Goal: Complete application form

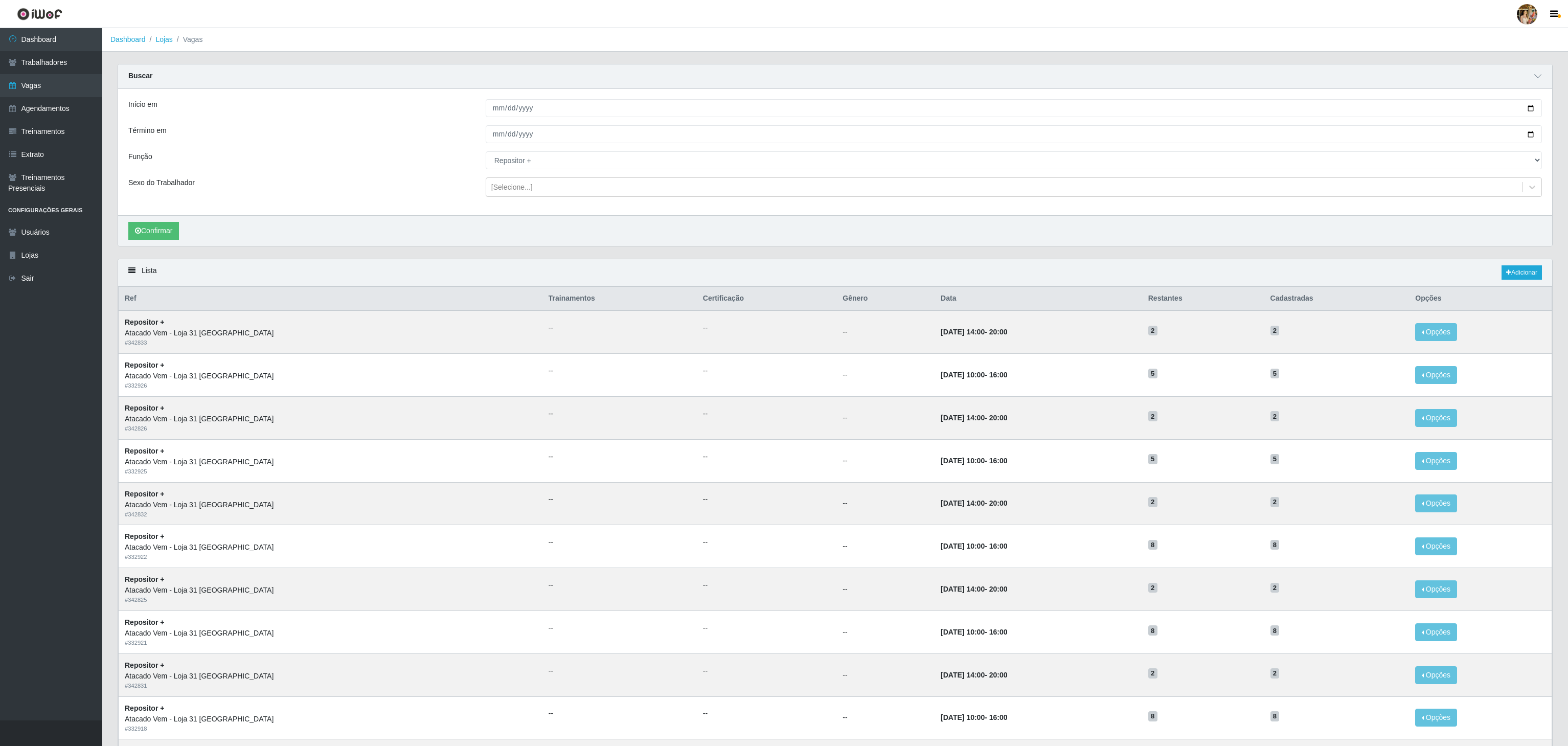
select select "82"
click at [45, 42] on link "Dashboard" at bounding box center [51, 39] width 102 height 23
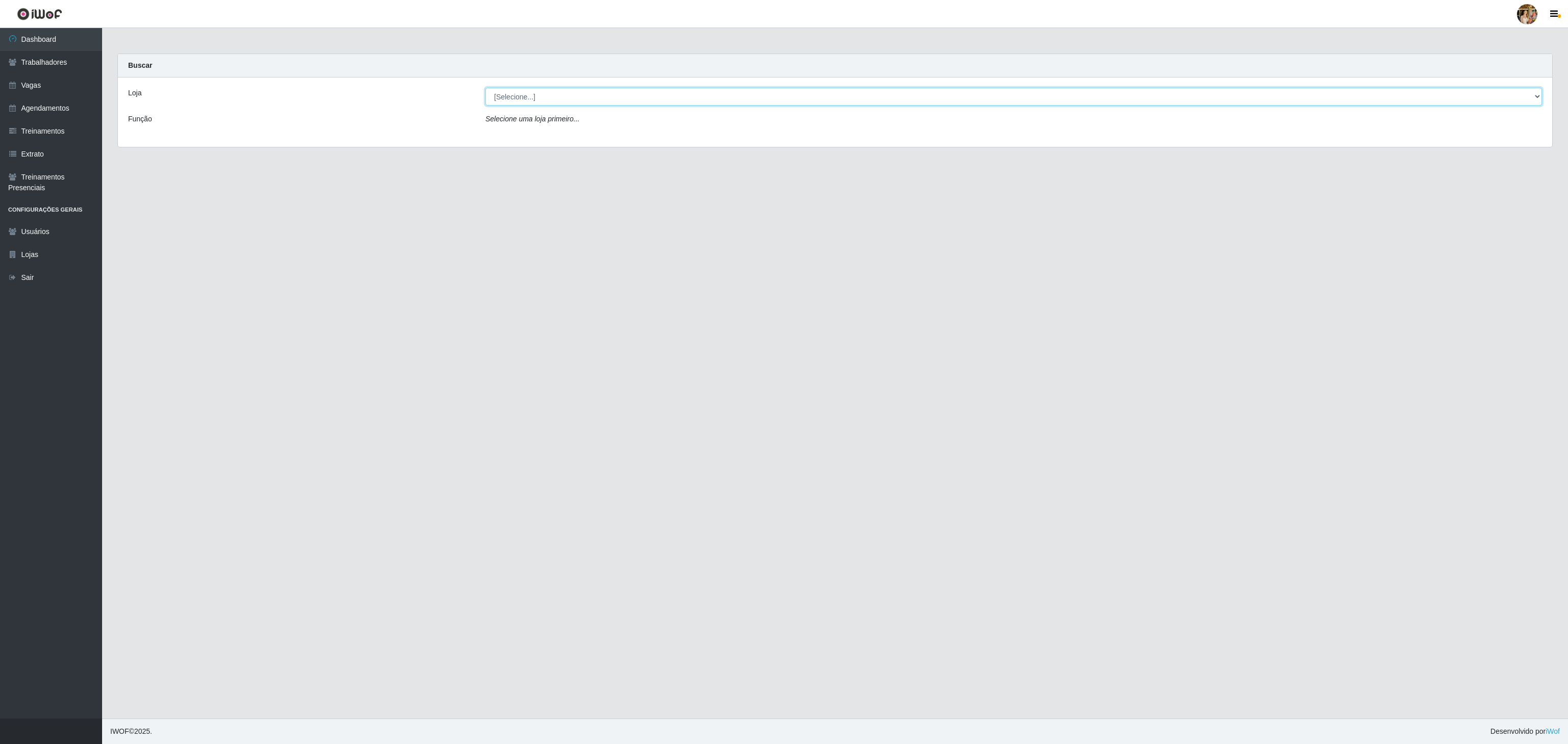
click at [535, 105] on select "[Selecione...] Atacado Vem - [GEOGRAPHIC_DATA] 30 Laranjeiras Velha Atacado Vem…" at bounding box center [1013, 96] width 1056 height 18
click at [486, 89] on select "[Selecione...] Atacado Vem - [GEOGRAPHIC_DATA] 30 Laranjeiras Velha Atacado Vem…" at bounding box center [1013, 96] width 1056 height 18
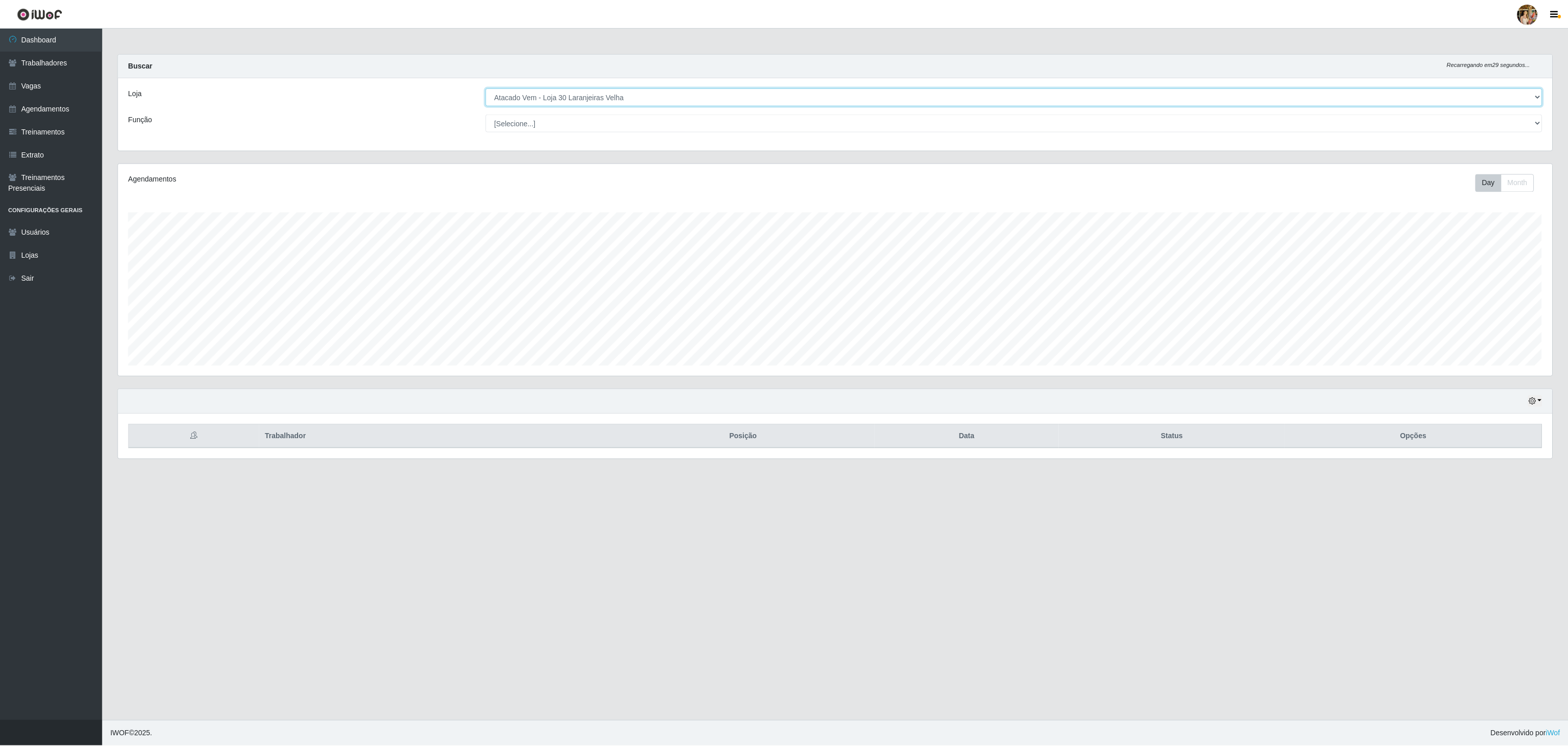
scroll to position [212, 1436]
click at [556, 100] on select "[Selecione...] Atacado Vem - [GEOGRAPHIC_DATA] 30 Laranjeiras Velha Atacado Vem…" at bounding box center [1015, 96] width 1058 height 18
click at [486, 89] on select "[Selecione...] Atacado Vem - [GEOGRAPHIC_DATA] 30 Laranjeiras Velha Atacado Vem…" at bounding box center [1015, 96] width 1058 height 18
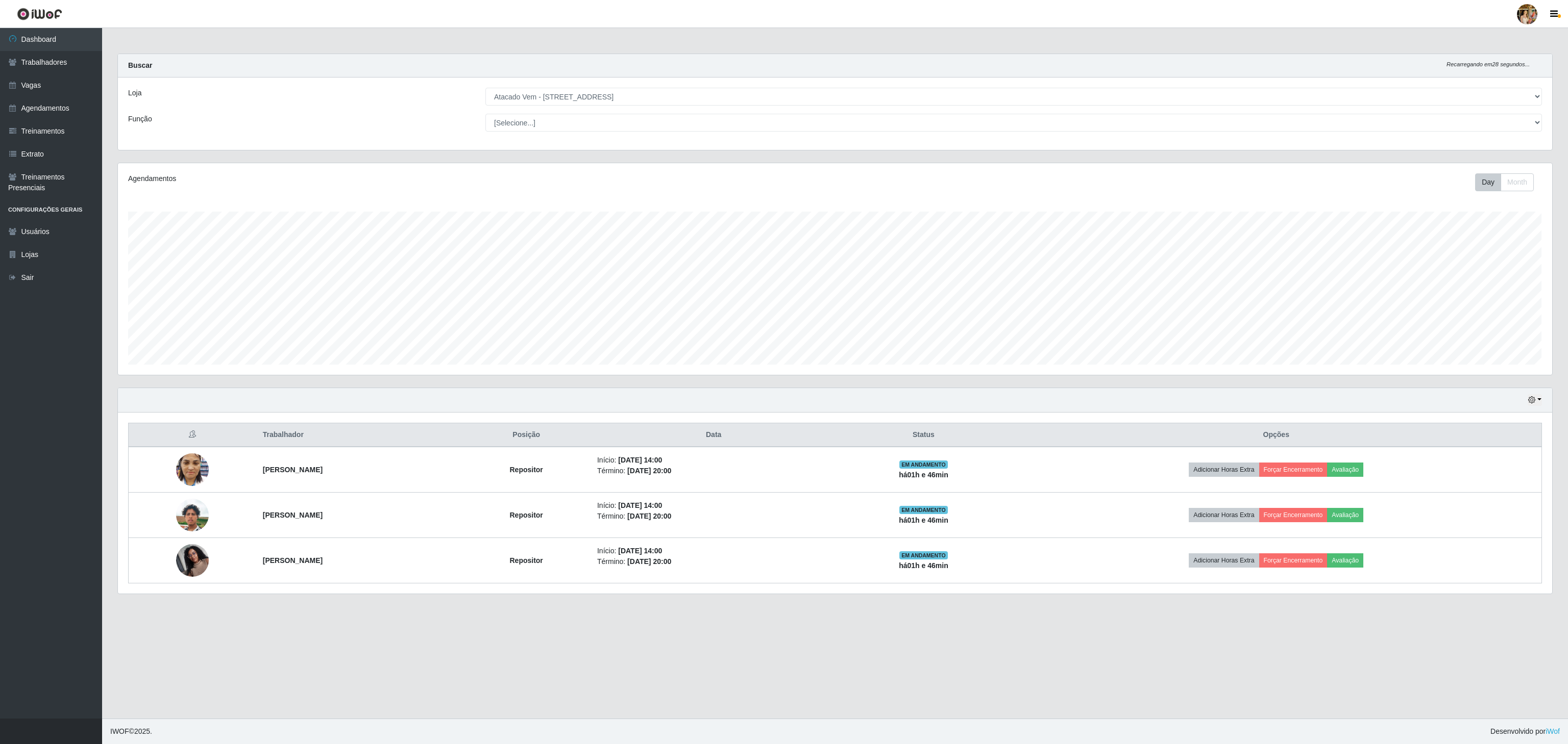
click at [605, 109] on div "Loja [Selecione...] Atacado Vem - [GEOGRAPHIC_DATA] 30 Laranjeiras Velha Atacad…" at bounding box center [835, 114] width 1434 height 73
click at [602, 92] on select "[Selecione...] Atacado Vem - [GEOGRAPHIC_DATA] 30 Laranjeiras Velha Atacado Vem…" at bounding box center [1013, 96] width 1056 height 18
click at [486, 89] on select "[Selecione...] Atacado Vem - [GEOGRAPHIC_DATA] 30 Laranjeiras Velha Atacado Vem…" at bounding box center [1013, 96] width 1056 height 18
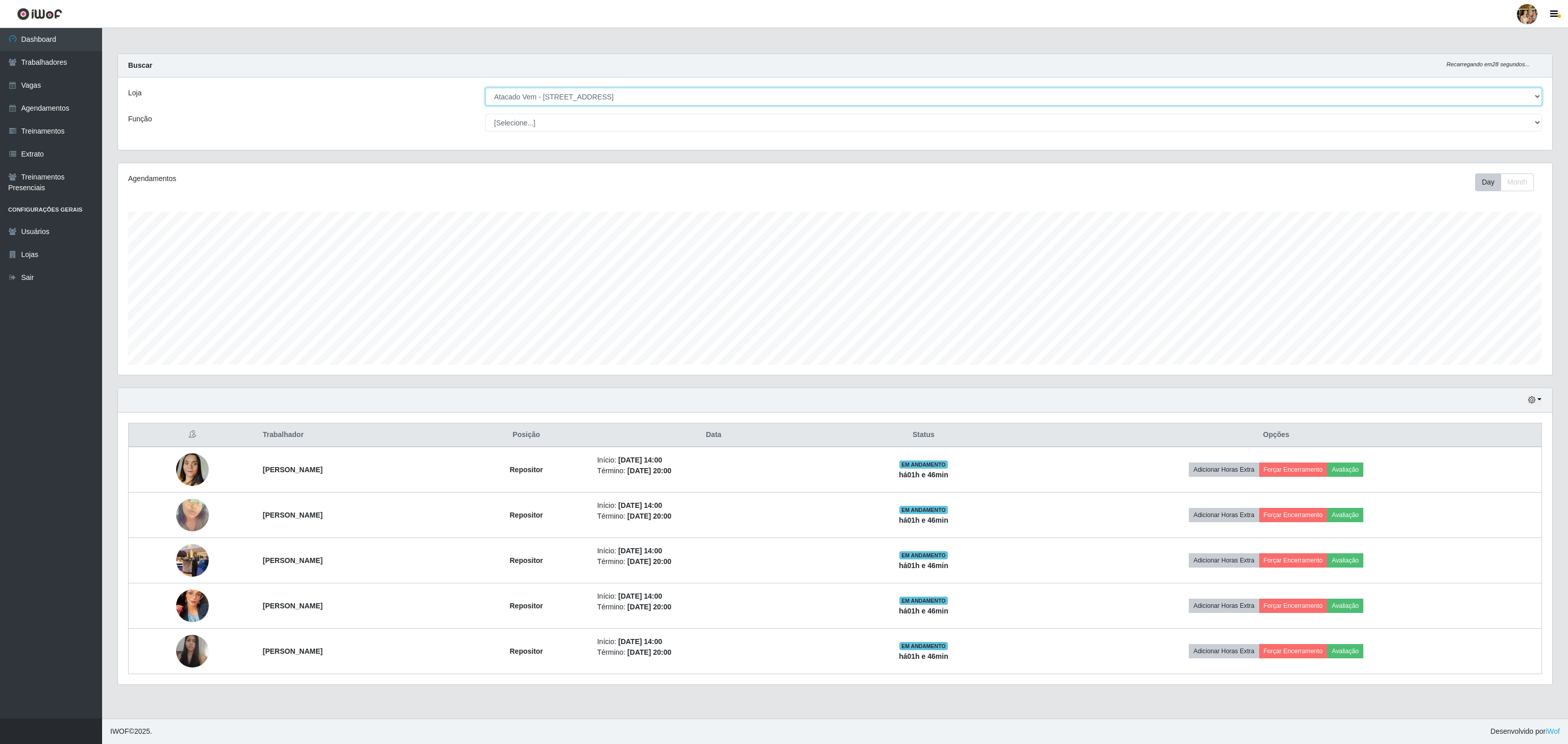
click at [551, 92] on select "[Selecione...] Atacado Vem - [GEOGRAPHIC_DATA] 30 Laranjeiras Velha Atacado Vem…" at bounding box center [1013, 96] width 1056 height 18
click at [486, 89] on select "[Selecione...] Atacado Vem - [GEOGRAPHIC_DATA] 30 Laranjeiras Velha Atacado Vem…" at bounding box center [1013, 96] width 1056 height 18
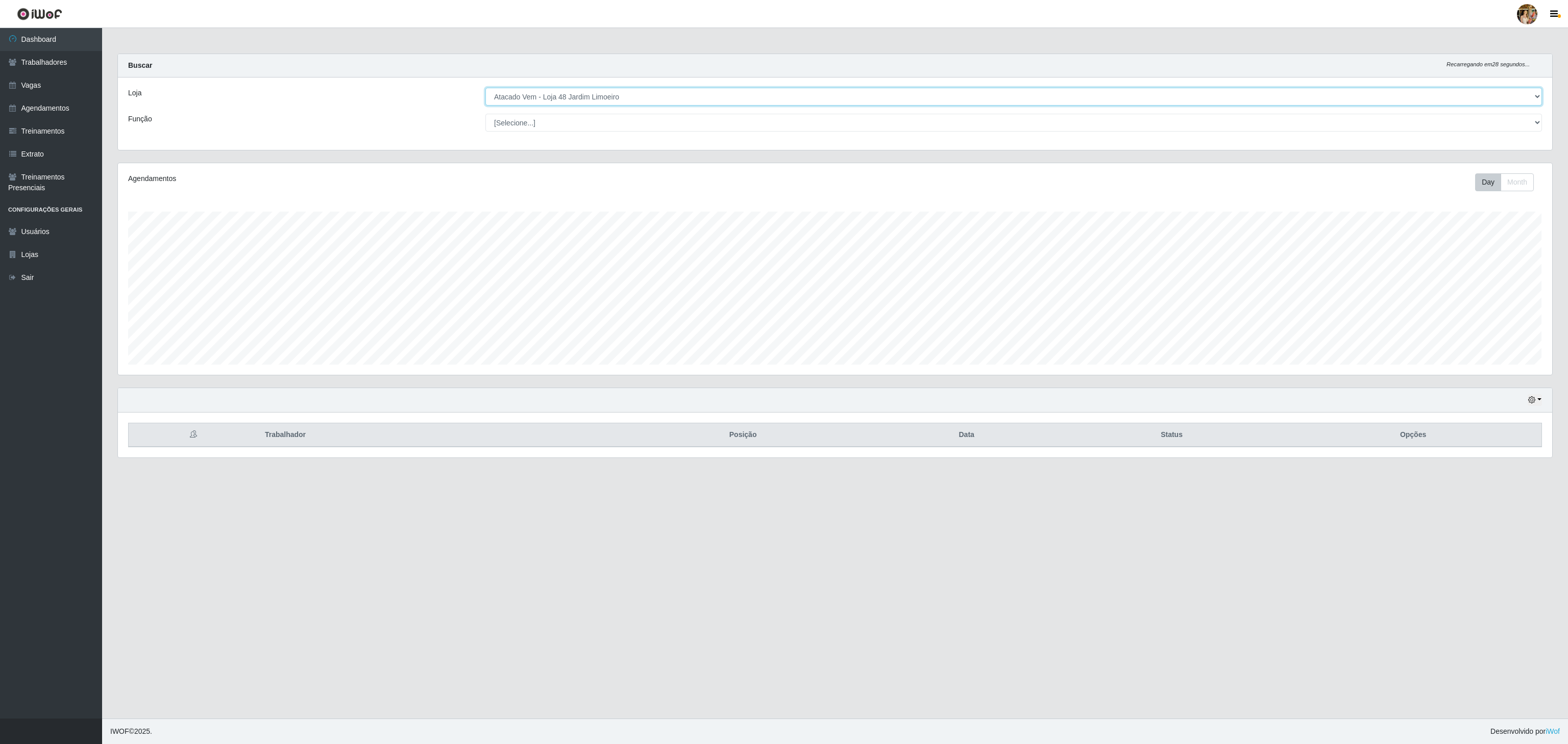
click at [566, 101] on select "[Selecione...] Atacado Vem - [GEOGRAPHIC_DATA] 30 Laranjeiras Velha Atacado Vem…" at bounding box center [1013, 96] width 1056 height 18
click at [486, 89] on select "[Selecione...] Atacado Vem - [GEOGRAPHIC_DATA] 30 Laranjeiras Velha Atacado Vem…" at bounding box center [1013, 96] width 1056 height 18
click at [559, 94] on select "[Selecione...] Atacado Vem - [GEOGRAPHIC_DATA] 30 Laranjeiras Velha Atacado Vem…" at bounding box center [1013, 96] width 1056 height 18
click at [486, 89] on select "[Selecione...] Atacado Vem - [GEOGRAPHIC_DATA] 30 Laranjeiras Velha Atacado Vem…" at bounding box center [1013, 96] width 1056 height 18
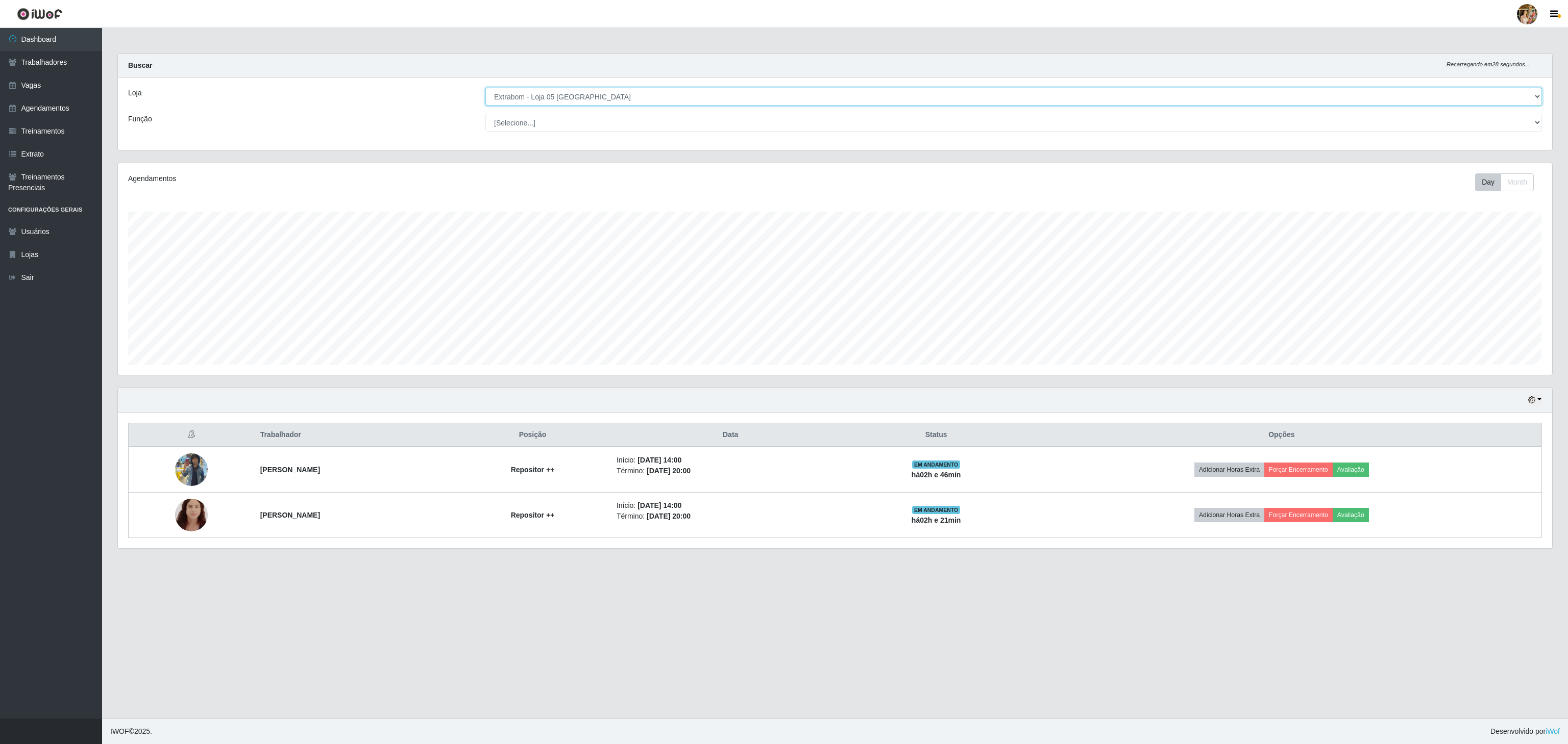
click at [560, 89] on select "[Selecione...] Atacado Vem - [GEOGRAPHIC_DATA] 30 Laranjeiras Velha Atacado Vem…" at bounding box center [1013, 96] width 1056 height 18
click at [486, 89] on select "[Selecione...] Atacado Vem - [GEOGRAPHIC_DATA] 30 Laranjeiras Velha Atacado Vem…" at bounding box center [1013, 96] width 1056 height 18
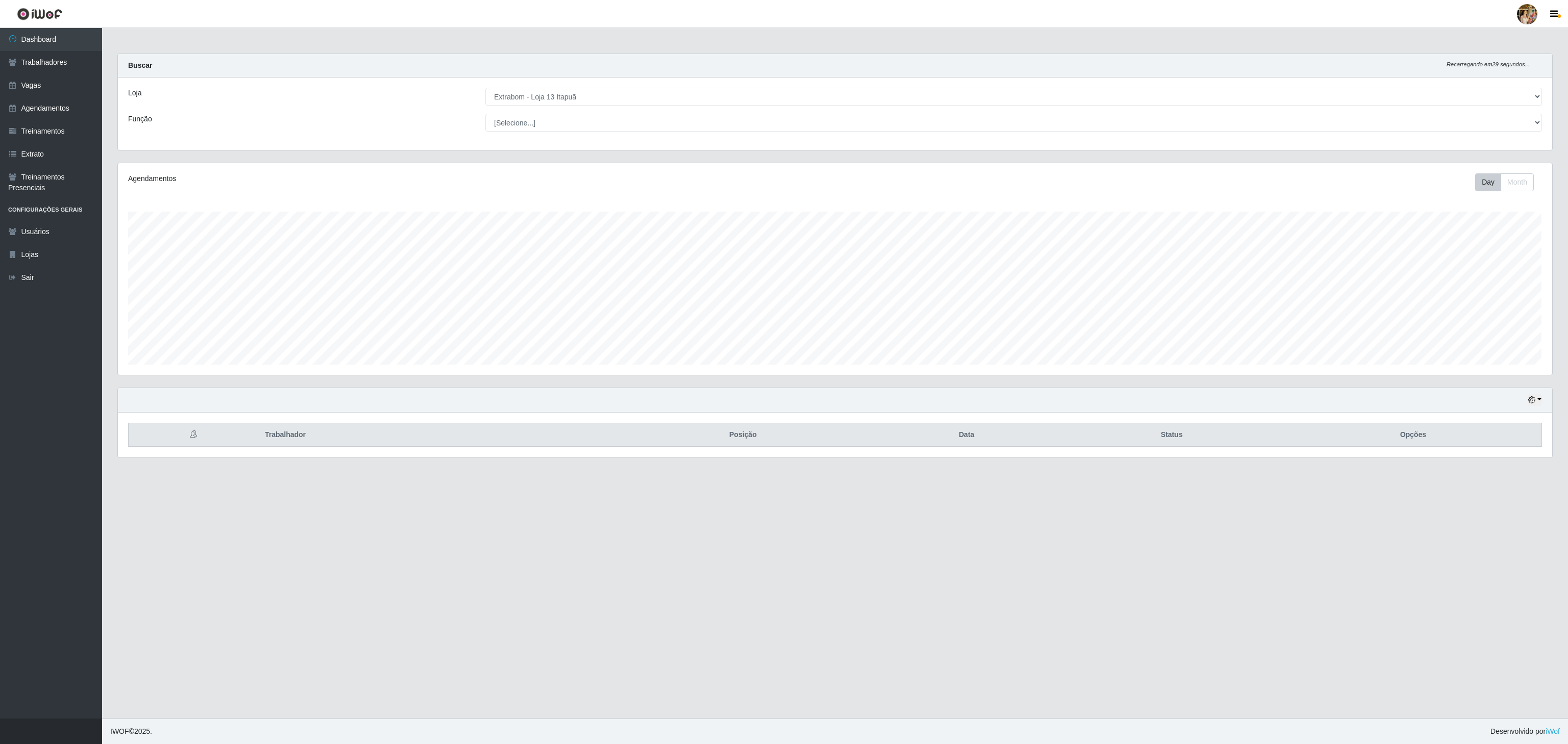
click at [574, 106] on div "Loja [Selecione...] Atacado Vem - [GEOGRAPHIC_DATA] 30 Laranjeiras Velha Atacad…" at bounding box center [835, 114] width 1434 height 73
click at [573, 102] on select "[Selecione...] Atacado Vem - [GEOGRAPHIC_DATA] 30 Laranjeiras Velha Atacado Vem…" at bounding box center [1013, 96] width 1056 height 18
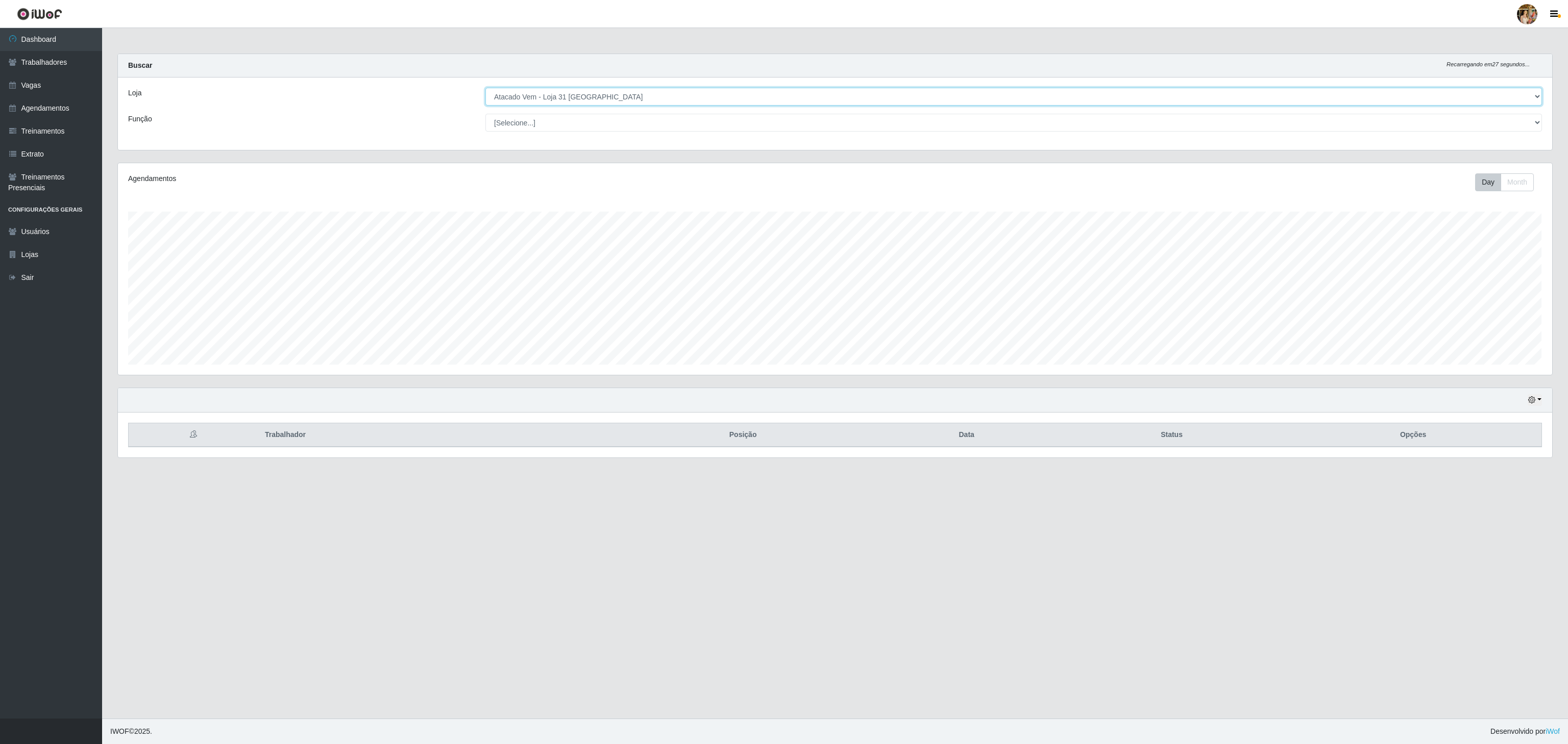
click at [486, 89] on select "[Selecione...] Atacado Vem - [GEOGRAPHIC_DATA] 30 Laranjeiras Velha Atacado Vem…" at bounding box center [1013, 96] width 1056 height 18
click at [541, 91] on select "[Selecione...] Atacado Vem - [GEOGRAPHIC_DATA] 30 Laranjeiras Velha Atacado Vem…" at bounding box center [1013, 96] width 1056 height 18
click at [486, 89] on select "[Selecione...] Atacado Vem - [GEOGRAPHIC_DATA] 30 Laranjeiras Velha Atacado Vem…" at bounding box center [1013, 96] width 1056 height 18
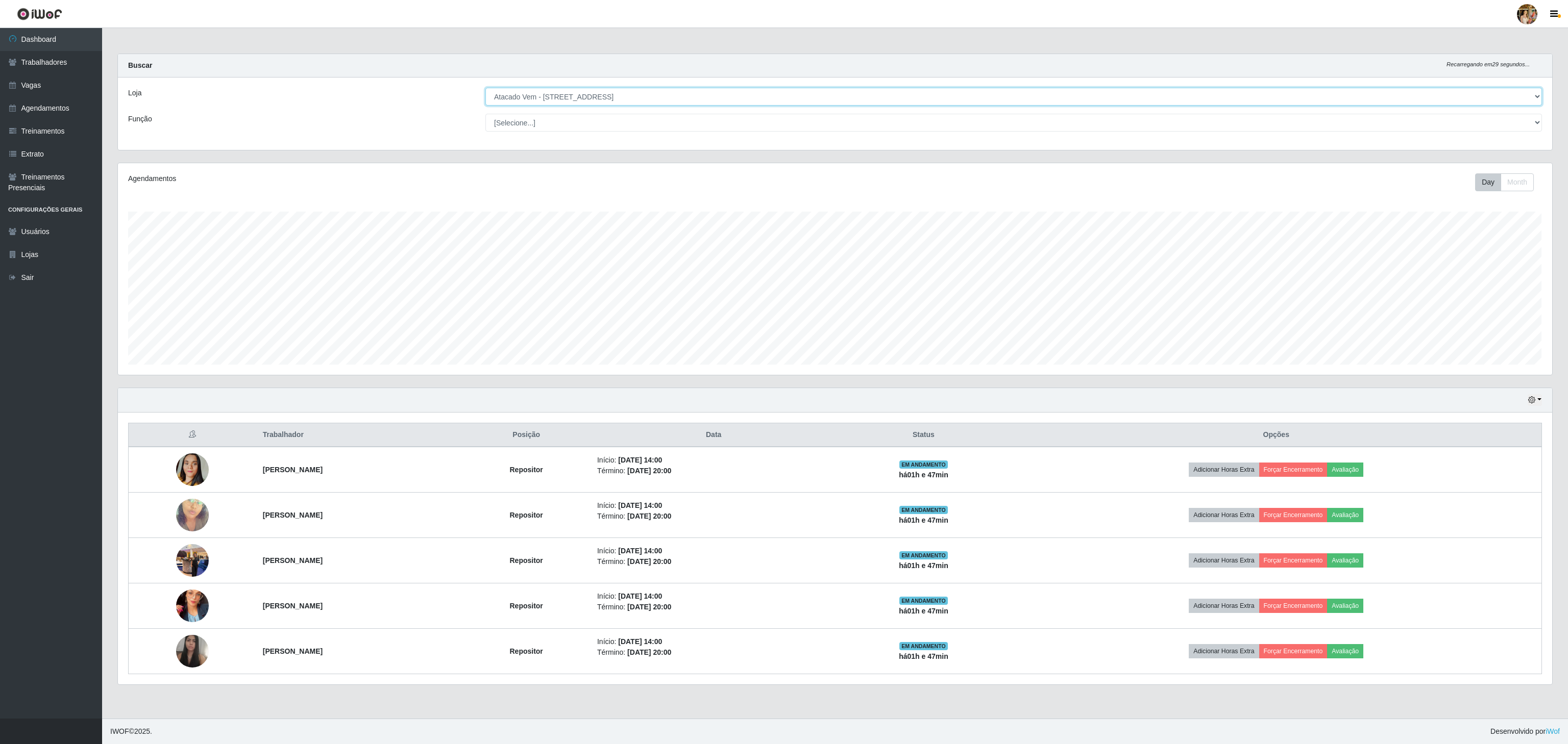
click at [551, 97] on select "[Selecione...] Atacado Vem - [GEOGRAPHIC_DATA] 30 Laranjeiras Velha Atacado Vem…" at bounding box center [1013, 96] width 1056 height 18
click at [486, 89] on select "[Selecione...] Atacado Vem - [GEOGRAPHIC_DATA] 30 Laranjeiras Velha Atacado Vem…" at bounding box center [1013, 96] width 1056 height 18
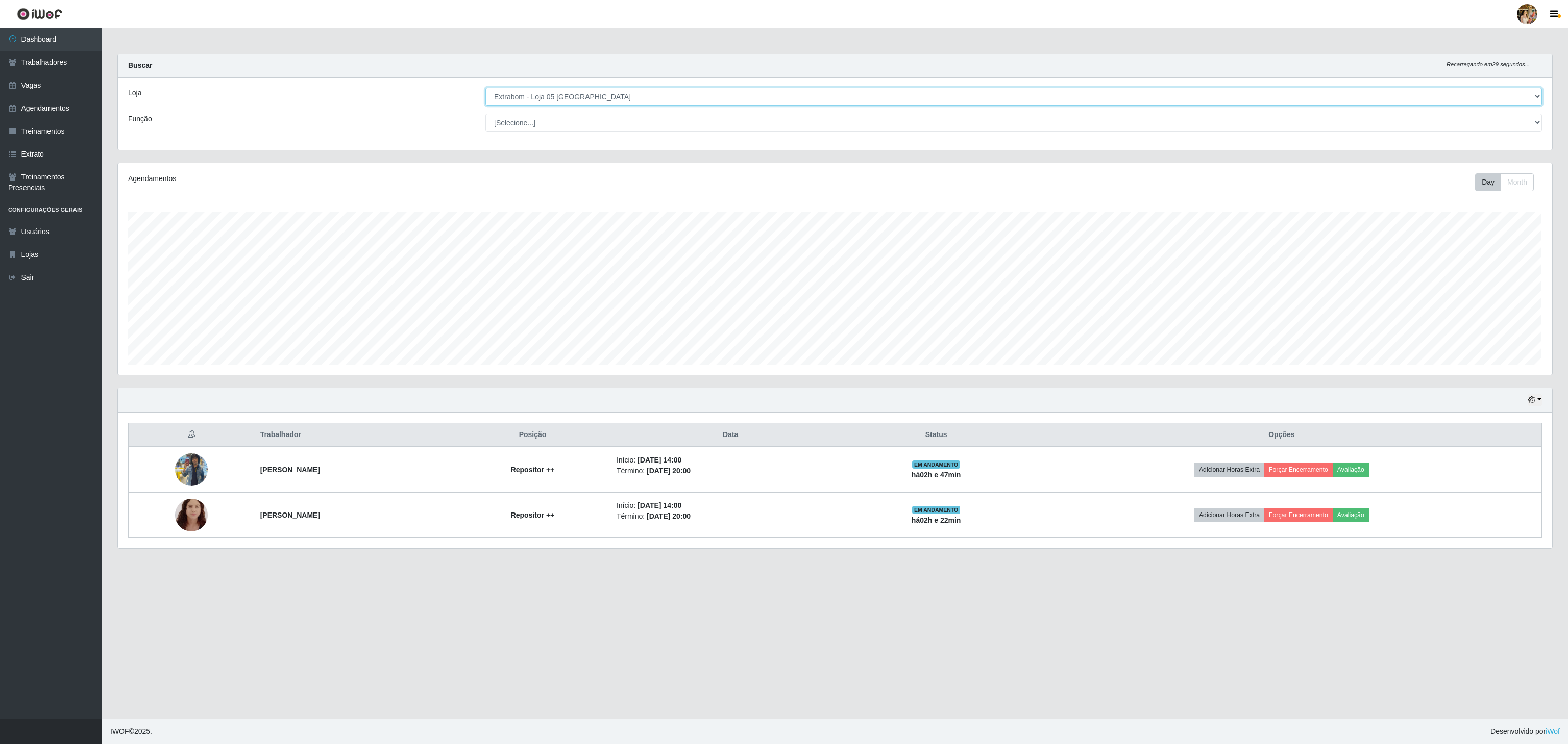
click at [574, 92] on select "[Selecione...] Atacado Vem - [GEOGRAPHIC_DATA] 30 Laranjeiras Velha Atacado Vem…" at bounding box center [1013, 96] width 1056 height 18
click at [486, 89] on select "[Selecione...] Atacado Vem - [GEOGRAPHIC_DATA] 30 Laranjeiras Velha Atacado Vem…" at bounding box center [1013, 96] width 1056 height 18
click at [594, 101] on select "[Selecione...] Atacado Vem - [GEOGRAPHIC_DATA] 30 Laranjeiras Velha Atacado Vem…" at bounding box center [1013, 96] width 1056 height 18
click at [486, 89] on select "[Selecione...] Atacado Vem - [GEOGRAPHIC_DATA] 30 Laranjeiras Velha Atacado Vem…" at bounding box center [1013, 96] width 1056 height 18
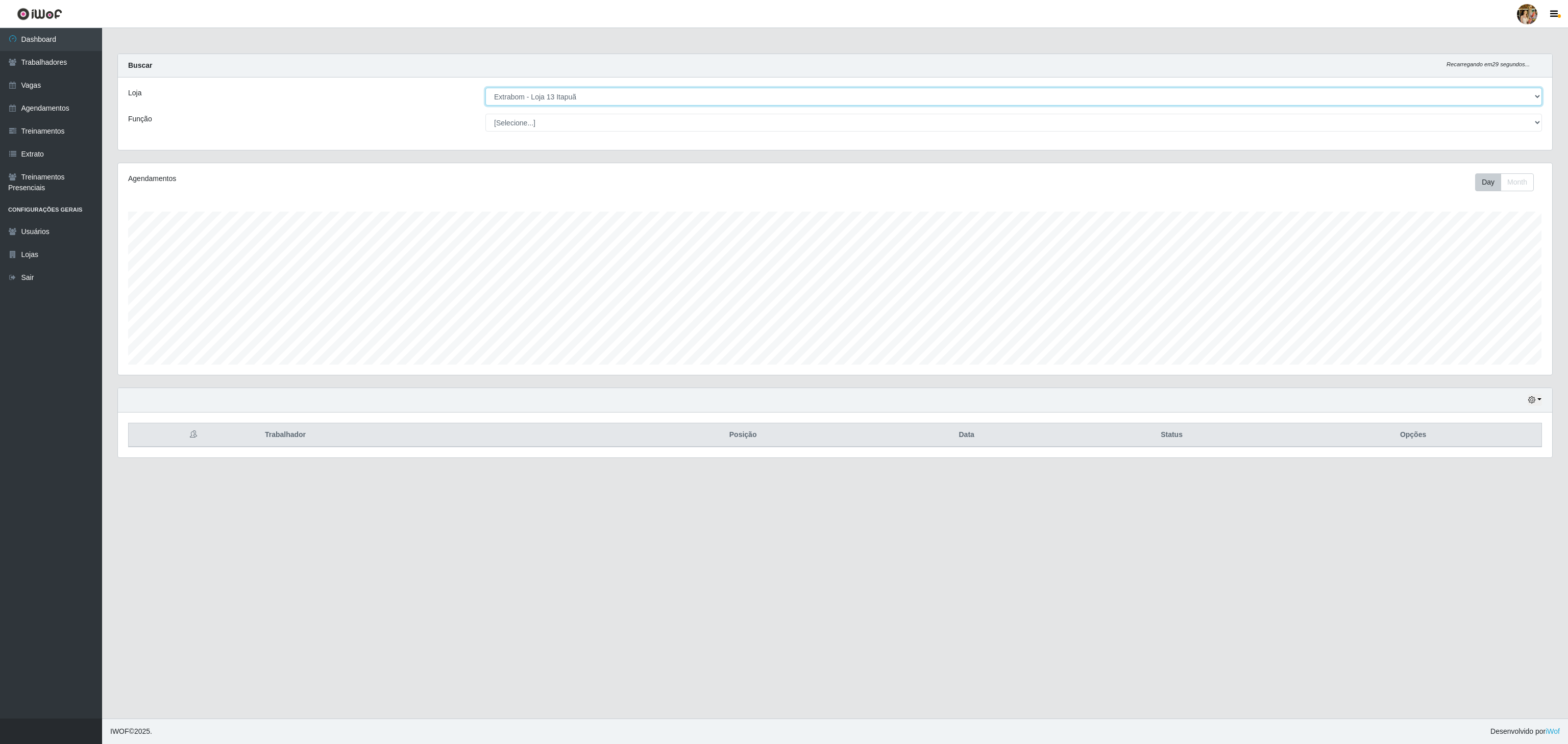
click at [564, 102] on select "[Selecione...] Atacado Vem - [GEOGRAPHIC_DATA] 30 Laranjeiras Velha Atacado Vem…" at bounding box center [1013, 96] width 1056 height 18
click at [486, 89] on select "[Selecione...] Atacado Vem - [GEOGRAPHIC_DATA] 30 Laranjeiras Velha Atacado Vem…" at bounding box center [1013, 96] width 1056 height 18
click at [576, 91] on select "[Selecione...] Atacado Vem - [GEOGRAPHIC_DATA] 30 Laranjeiras Velha Atacado Vem…" at bounding box center [1013, 96] width 1056 height 18
click at [486, 89] on select "[Selecione...] Atacado Vem - [GEOGRAPHIC_DATA] 30 Laranjeiras Velha Atacado Vem…" at bounding box center [1013, 96] width 1056 height 18
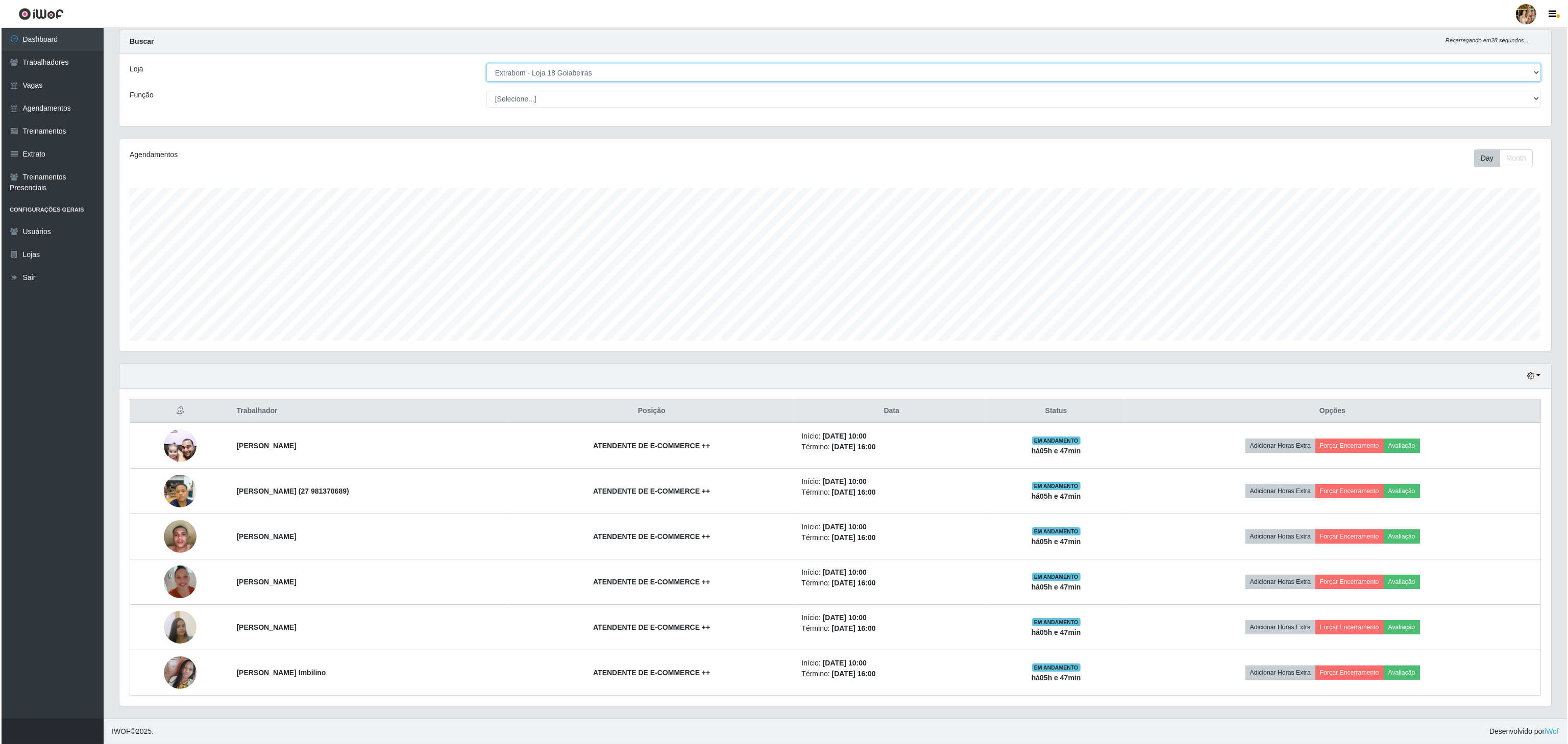
scroll to position [0, 0]
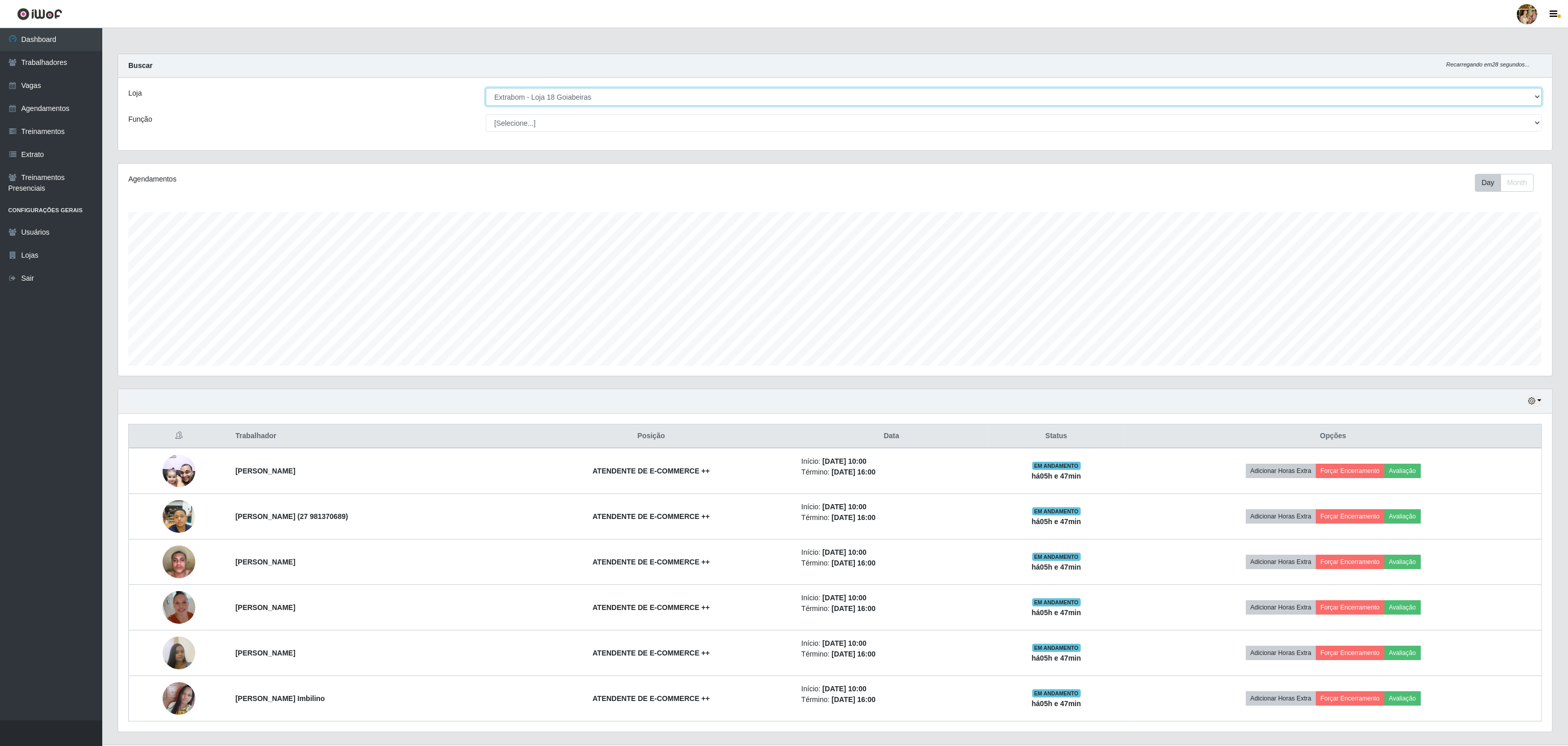
drag, startPoint x: 588, startPoint y: 101, endPoint x: 586, endPoint y: 110, distance: 9.2
click at [588, 101] on select "[Selecione...] Atacado Vem - [GEOGRAPHIC_DATA] 30 Laranjeiras Velha Atacado Vem…" at bounding box center [1013, 96] width 1056 height 18
click at [574, 99] on select "[Selecione...] Atacado Vem - [GEOGRAPHIC_DATA] 30 Laranjeiras Velha Atacado Vem…" at bounding box center [1013, 96] width 1056 height 18
click at [486, 89] on select "[Selecione...] Atacado Vem - [GEOGRAPHIC_DATA] 30 Laranjeiras Velha Atacado Vem…" at bounding box center [1013, 96] width 1056 height 18
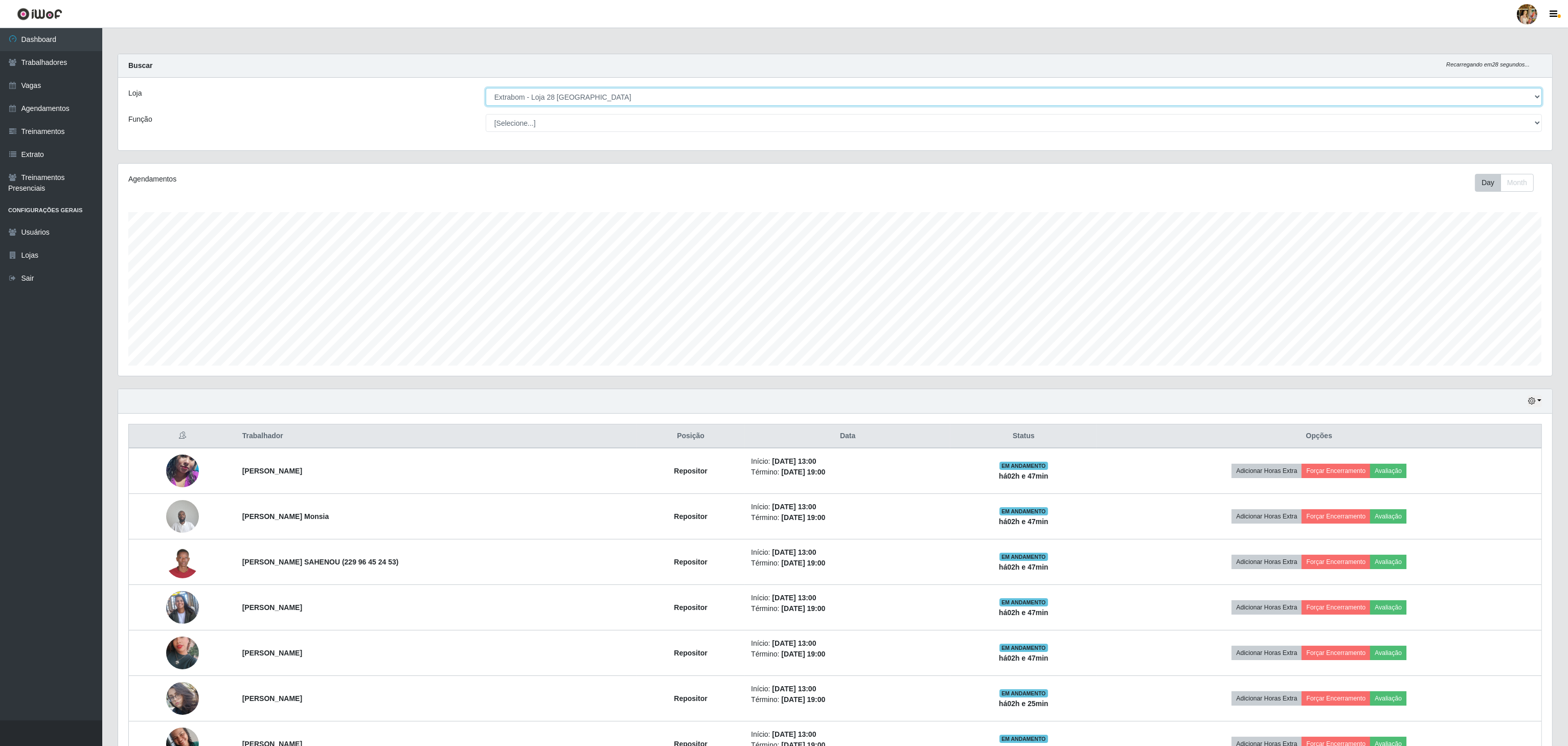
click at [521, 101] on select "[Selecione...] Atacado Vem - [GEOGRAPHIC_DATA] 30 Laranjeiras Velha Atacado Vem…" at bounding box center [1013, 96] width 1056 height 18
drag, startPoint x: 544, startPoint y: 95, endPoint x: 548, endPoint y: 104, distance: 9.8
click at [544, 95] on select "[Selecione...] Atacado Vem - [GEOGRAPHIC_DATA] 30 Laranjeiras Velha Atacado Vem…" at bounding box center [1013, 96] width 1056 height 18
click at [486, 89] on select "[Selecione...] Atacado Vem - [GEOGRAPHIC_DATA] 30 Laranjeiras Velha Atacado Vem…" at bounding box center [1013, 96] width 1056 height 18
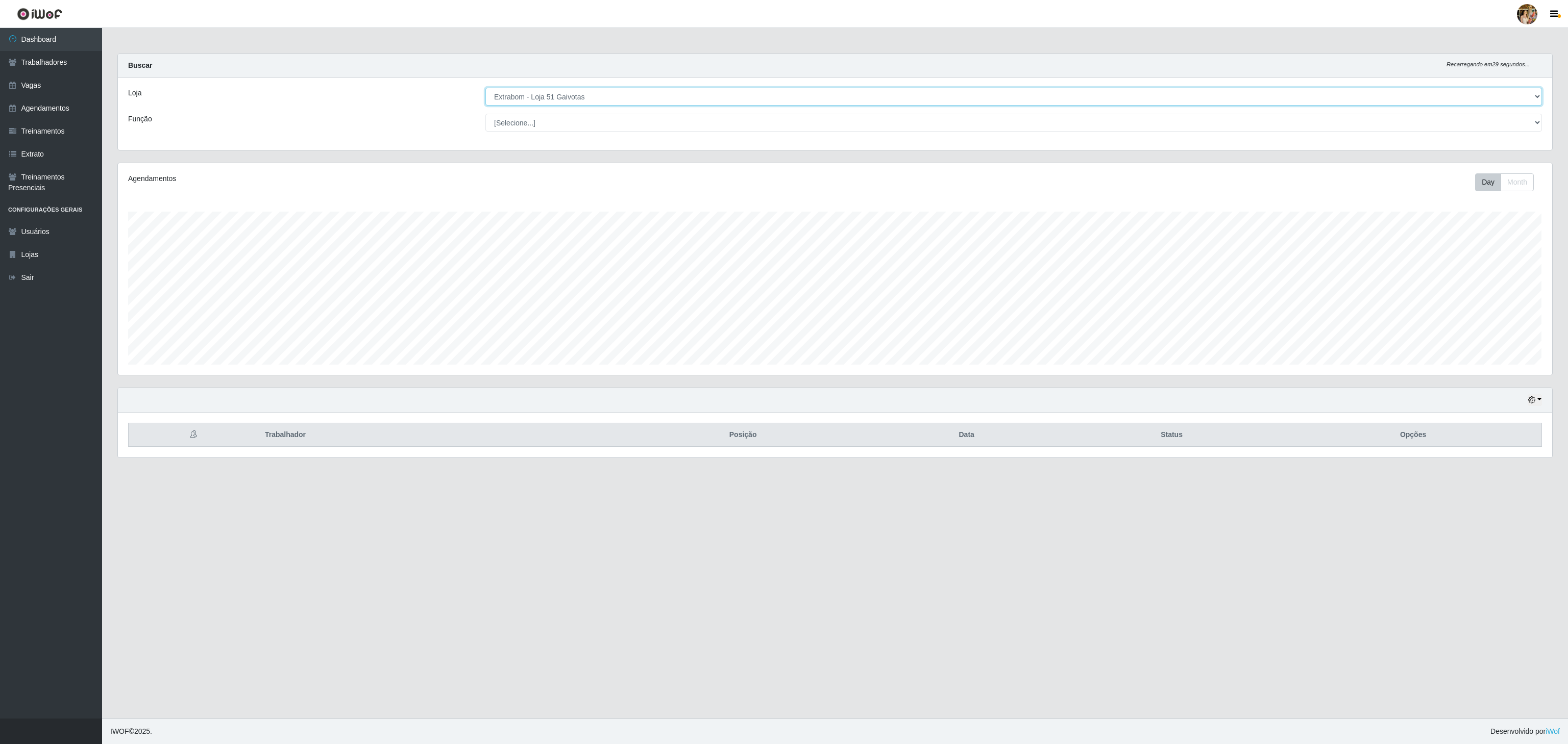
click at [544, 89] on select "[Selecione...] Atacado Vem - [GEOGRAPHIC_DATA] 30 Laranjeiras Velha Atacado Vem…" at bounding box center [1013, 96] width 1056 height 18
click at [486, 89] on select "[Selecione...] Atacado Vem - [GEOGRAPHIC_DATA] 30 Laranjeiras Velha Atacado Vem…" at bounding box center [1013, 96] width 1056 height 18
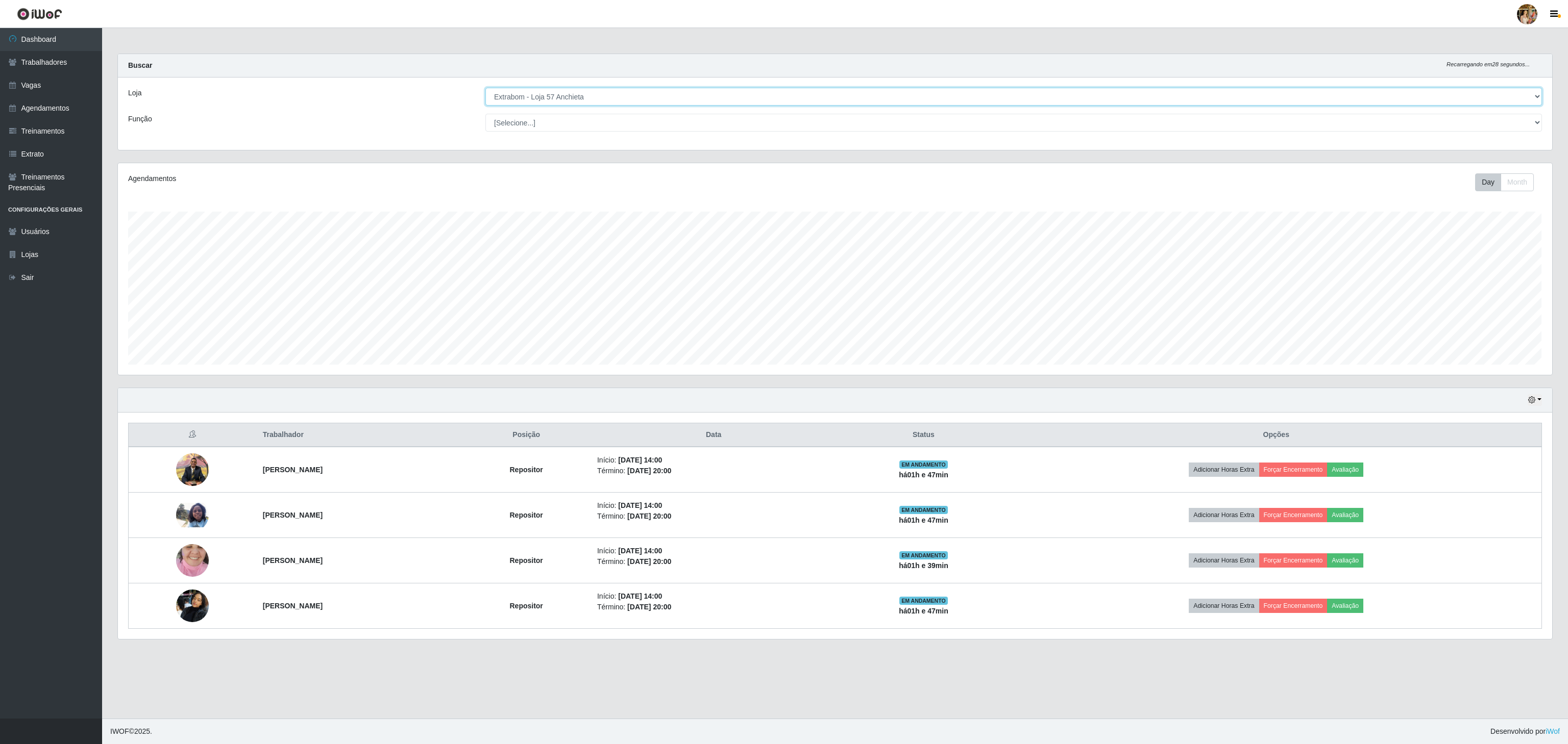
click at [553, 95] on select "[Selecione...] Atacado Vem - [GEOGRAPHIC_DATA] 30 Laranjeiras Velha Atacado Vem…" at bounding box center [1013, 96] width 1056 height 18
click at [486, 89] on select "[Selecione...] Atacado Vem - [GEOGRAPHIC_DATA] 30 Laranjeiras Velha Atacado Vem…" at bounding box center [1013, 96] width 1056 height 18
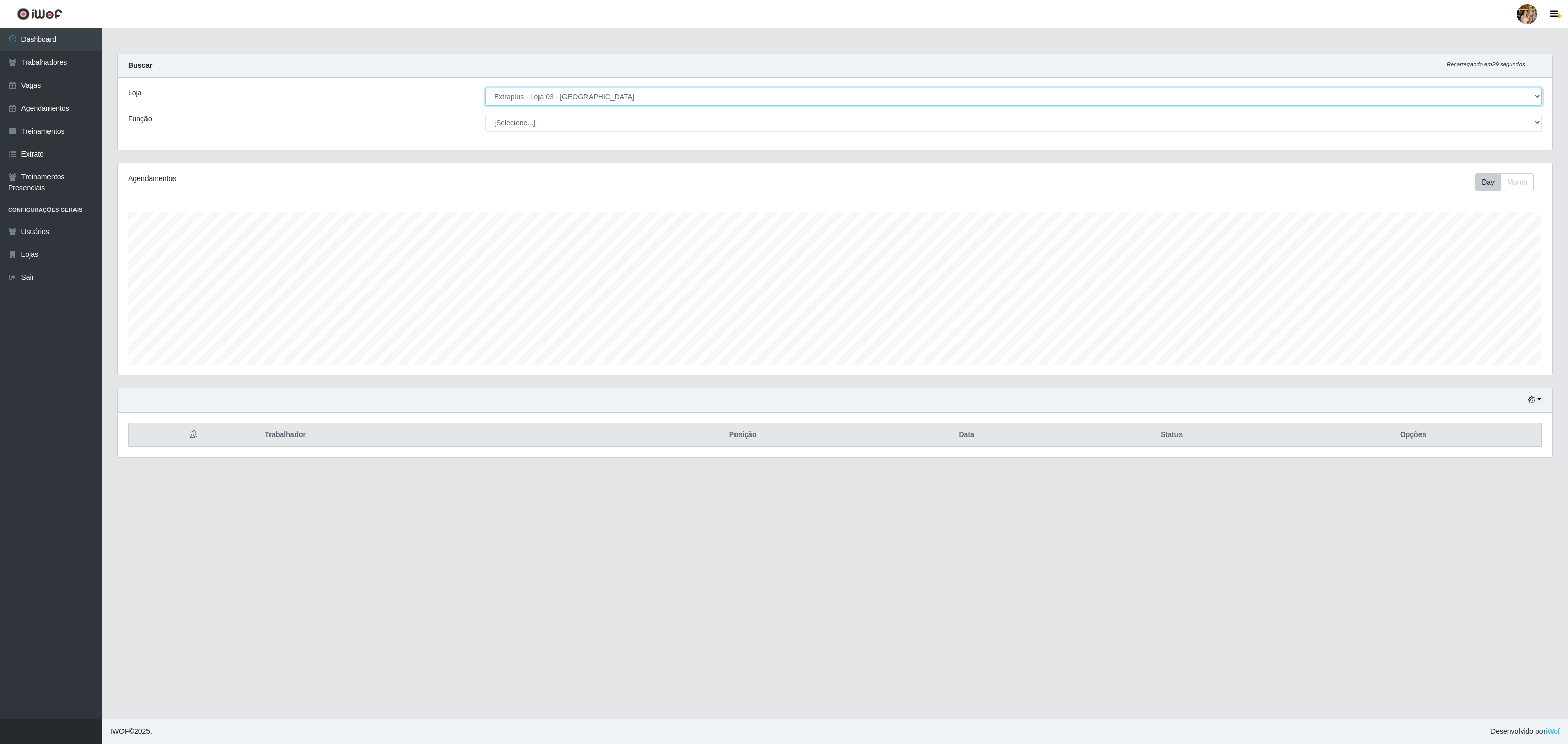
drag, startPoint x: 540, startPoint y: 91, endPoint x: 545, endPoint y: 104, distance: 13.9
click at [540, 91] on select "[Selecione...] Atacado Vem - [GEOGRAPHIC_DATA] 30 Laranjeiras Velha Atacado Vem…" at bounding box center [1013, 96] width 1056 height 18
click at [486, 89] on select "[Selecione...] Atacado Vem - [GEOGRAPHIC_DATA] 30 Laranjeiras Velha Atacado Vem…" at bounding box center [1013, 96] width 1056 height 18
click at [559, 105] on select "[Selecione...] Atacado Vem - [GEOGRAPHIC_DATA] 30 Laranjeiras Velha Atacado Vem…" at bounding box center [1013, 96] width 1056 height 18
select select "451"
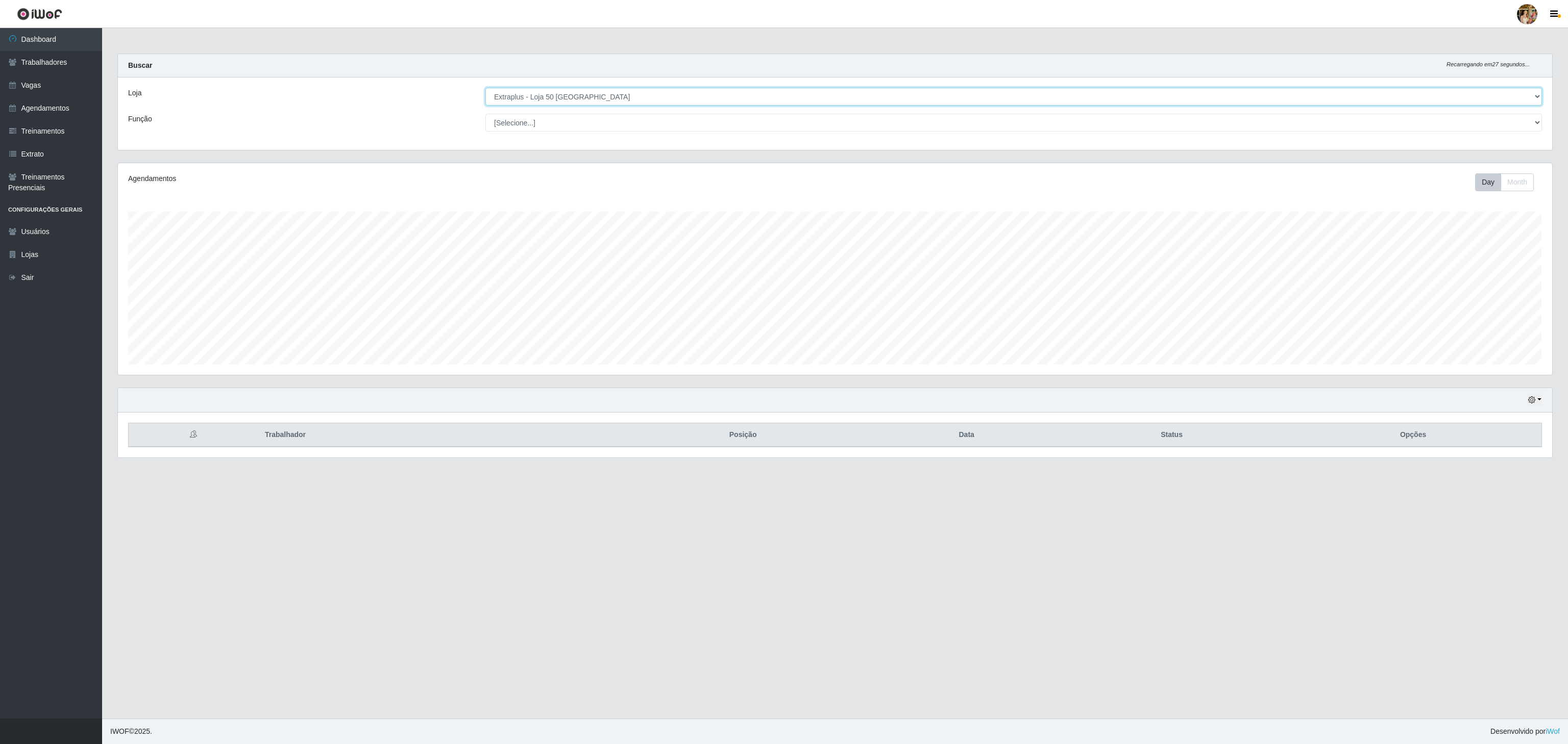
click at [486, 89] on select "[Selecione...] Atacado Vem - [GEOGRAPHIC_DATA] 30 Laranjeiras Velha Atacado Vem…" at bounding box center [1013, 96] width 1056 height 18
click at [559, 101] on select "[Selecione...] Atacado Vem - [GEOGRAPHIC_DATA] 30 Laranjeiras Velha Atacado Vem…" at bounding box center [1013, 96] width 1056 height 18
click at [486, 89] on select "[Selecione...] Atacado Vem - [GEOGRAPHIC_DATA] 30 Laranjeiras Velha Atacado Vem…" at bounding box center [1013, 96] width 1056 height 18
